Goal: Task Accomplishment & Management: Complete application form

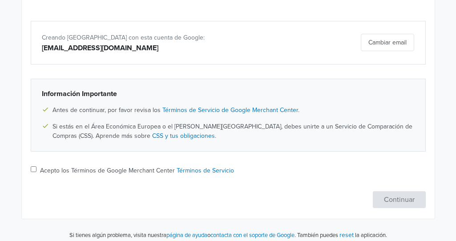
scroll to position [146, 0]
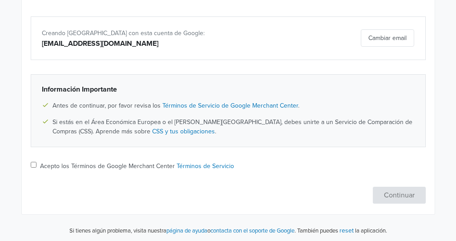
click at [34, 163] on input "Acepto los Términos de Google Merchant Center Términos de Servicio" at bounding box center [34, 165] width 6 height 6
checkbox input "true"
click at [404, 195] on button "Continuar" at bounding box center [398, 195] width 53 height 17
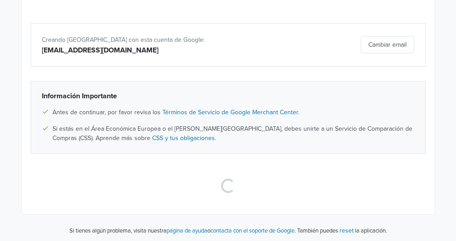
scroll to position [54, 0]
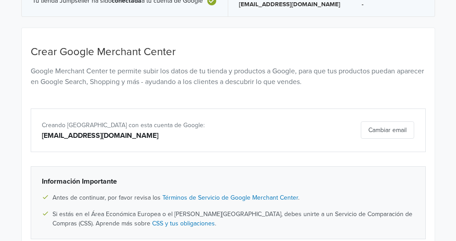
select select "cl"
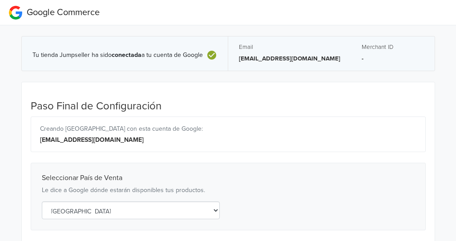
scroll to position [44, 0]
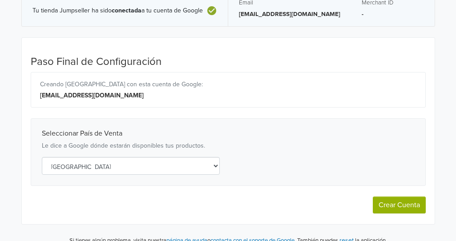
click at [413, 202] on button "Crear Cuenta" at bounding box center [398, 204] width 53 height 17
select select "cl"
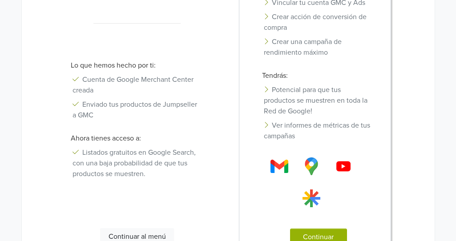
scroll to position [262, 0]
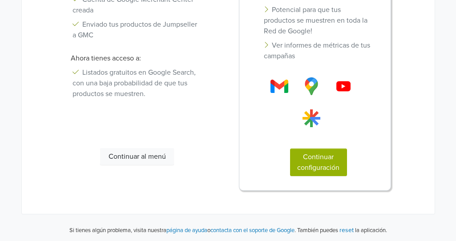
click at [129, 163] on button "Continuar al menú" at bounding box center [137, 156] width 74 height 17
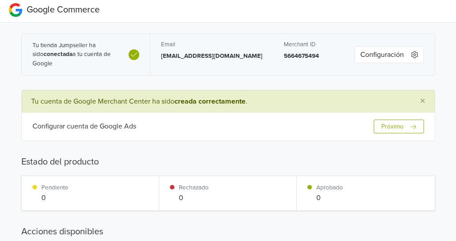
scroll to position [0, 0]
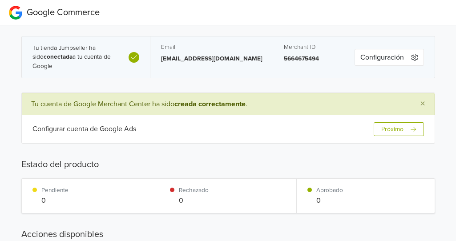
click at [398, 126] on button "Próximo" at bounding box center [398, 129] width 50 height 14
click at [387, 129] on button "Próximo" at bounding box center [398, 129] width 50 height 14
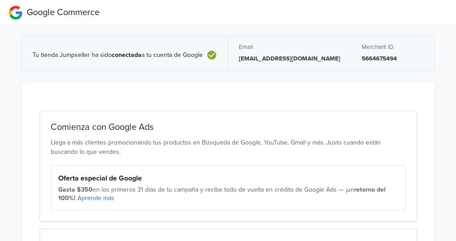
click at [68, 12] on span "Google Commerce" at bounding box center [63, 12] width 73 height 11
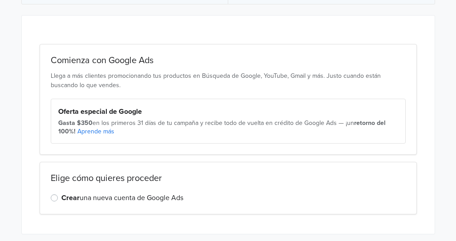
scroll to position [86, 0]
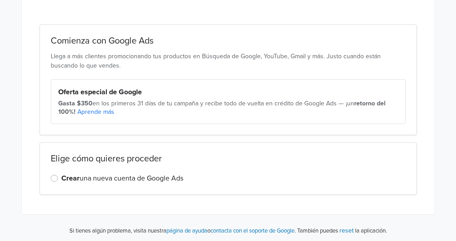
click at [61, 176] on label "Crear una nueva cuenta de Google Ads" at bounding box center [122, 178] width 122 height 11
click at [0, 0] on input "Crear una nueva cuenta de Google Ads" at bounding box center [0, 0] width 0 height 0
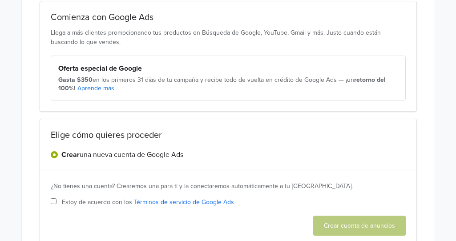
scroll to position [162, 0]
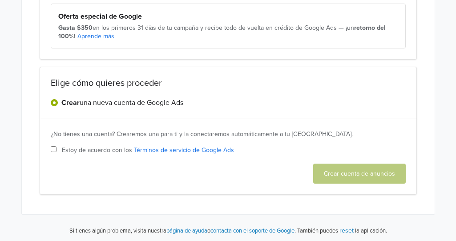
click at [51, 152] on label "Estoy de acuerdo con los Términos de servicio de Google Ads" at bounding box center [228, 149] width 355 height 9
click at [51, 152] on input "Estoy de acuerdo con los Términos de servicio de Google Ads" at bounding box center [54, 149] width 6 height 6
checkbox input "true"
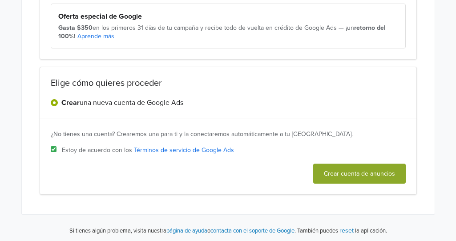
click at [338, 172] on button "Crear cuenta de anuncios" at bounding box center [359, 174] width 92 height 20
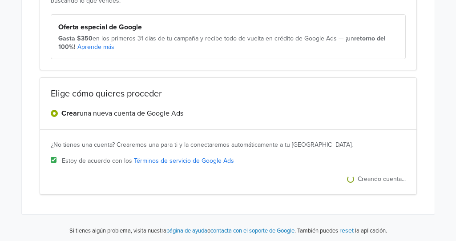
scroll to position [32, 0]
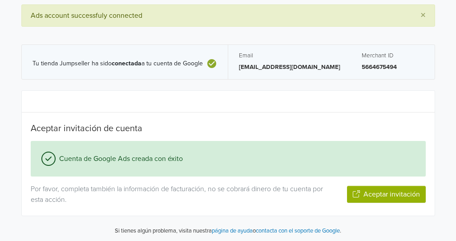
click at [389, 196] on button "Aceptar invitación" at bounding box center [386, 194] width 79 height 17
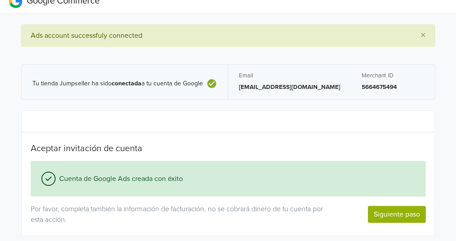
scroll to position [0, 0]
